Goal: Task Accomplishment & Management: Complete application form

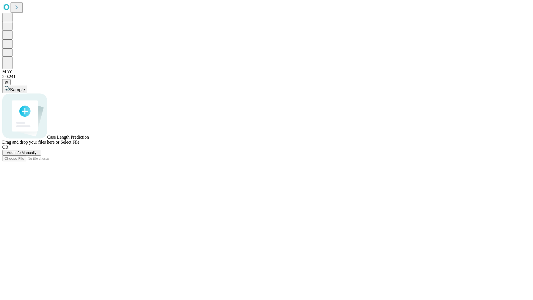
click at [37, 155] on span "Add Info Manually" at bounding box center [22, 152] width 30 height 4
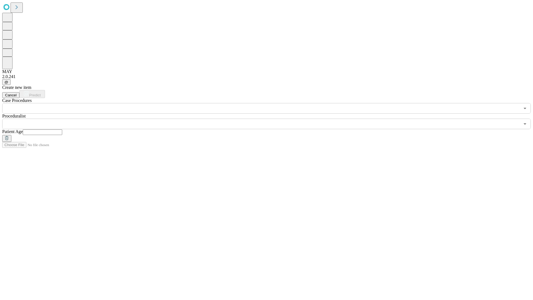
click at [62, 129] on input "text" at bounding box center [42, 132] width 39 height 6
type input "**"
click at [270, 118] on input "text" at bounding box center [261, 123] width 518 height 11
